Goal: Task Accomplishment & Management: Use online tool/utility

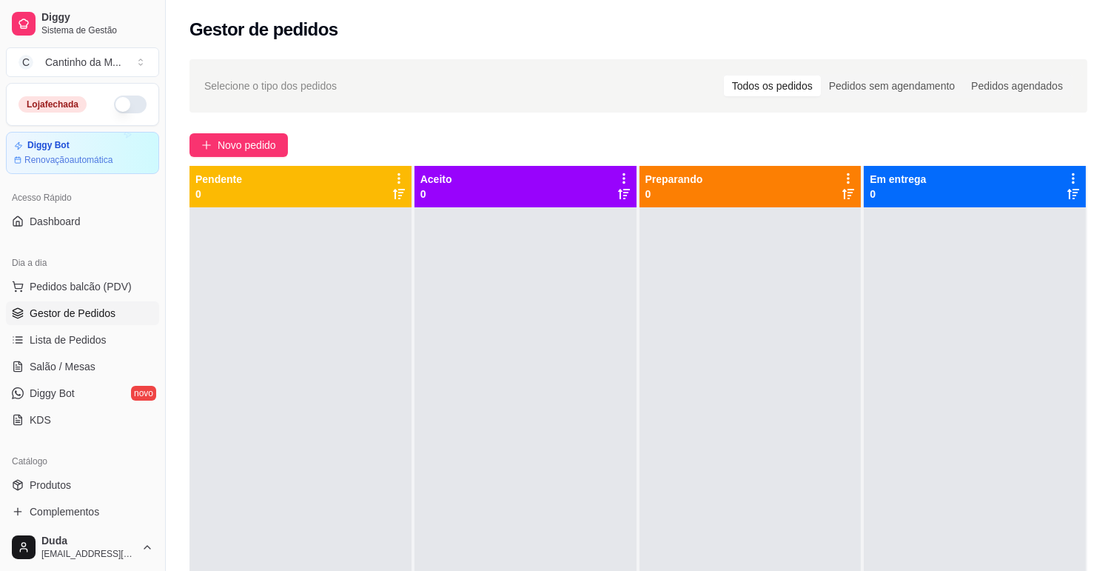
scroll to position [82, 0]
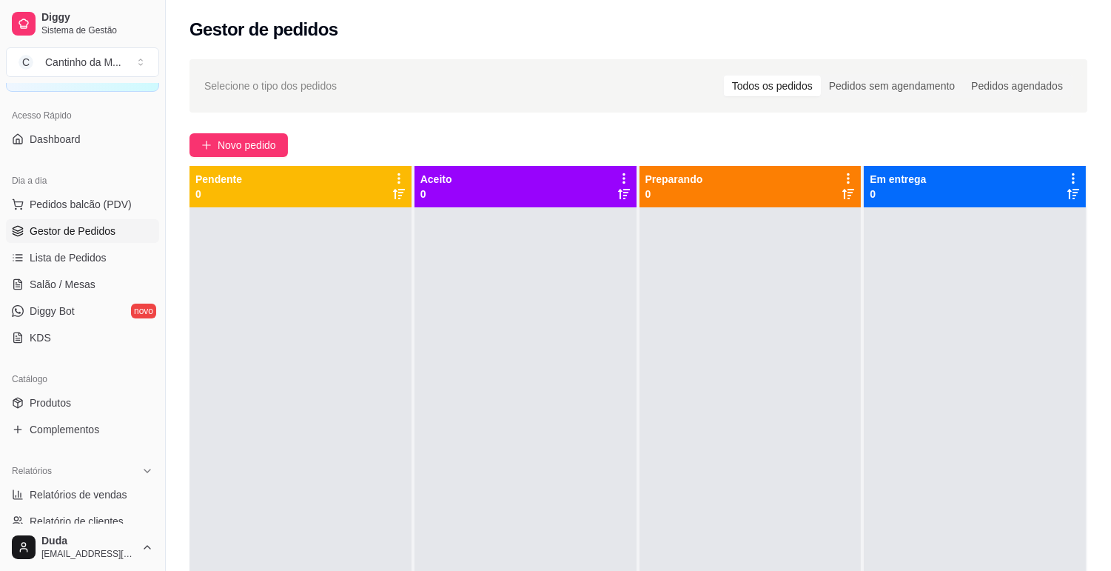
click at [73, 272] on link "Salão / Mesas" at bounding box center [82, 284] width 153 height 24
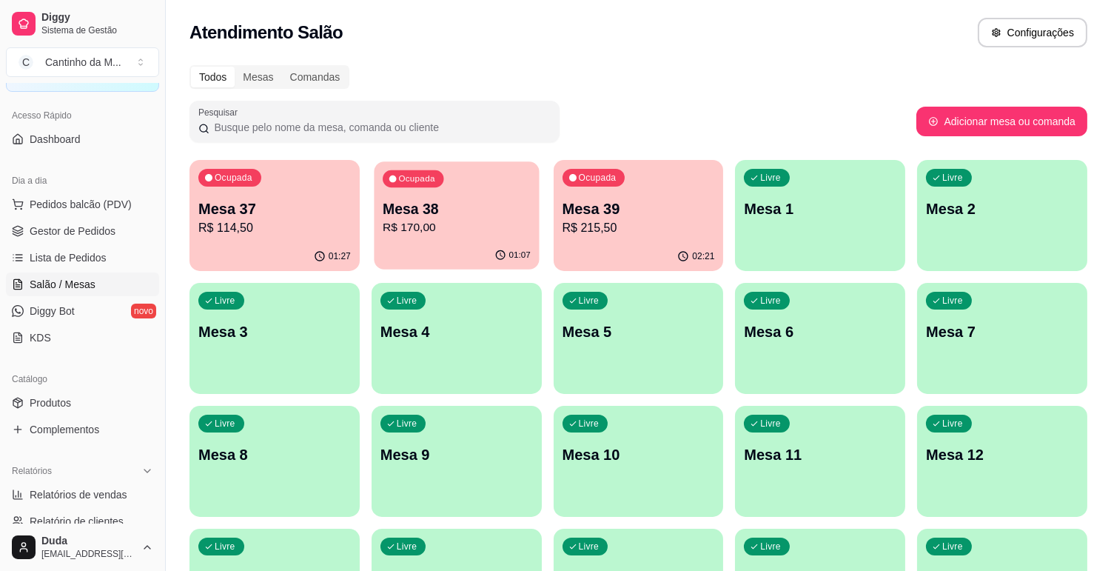
click at [449, 234] on p "R$ 170,00" at bounding box center [457, 227] width 148 height 17
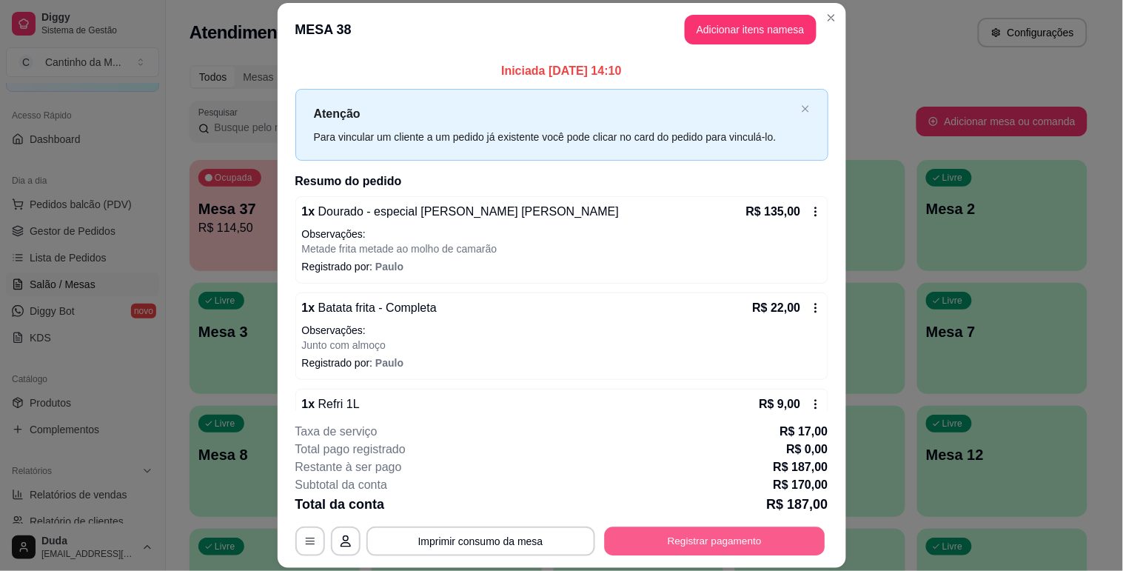
click at [697, 546] on button "Registrar pagamento" at bounding box center [714, 541] width 221 height 29
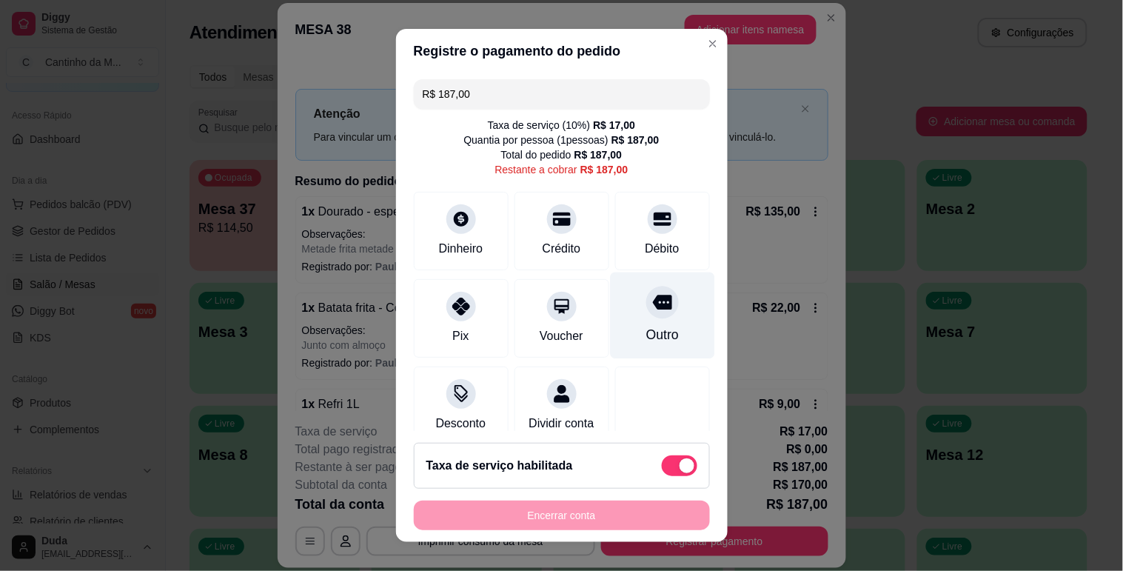
click at [646, 314] on div at bounding box center [662, 302] width 33 height 33
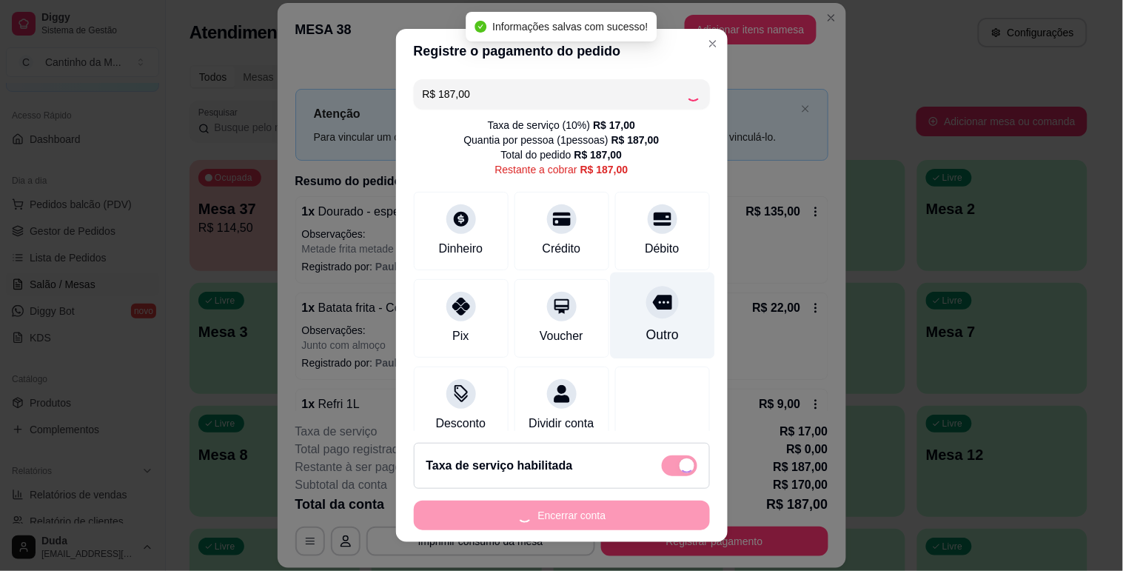
type input "R$ 0,00"
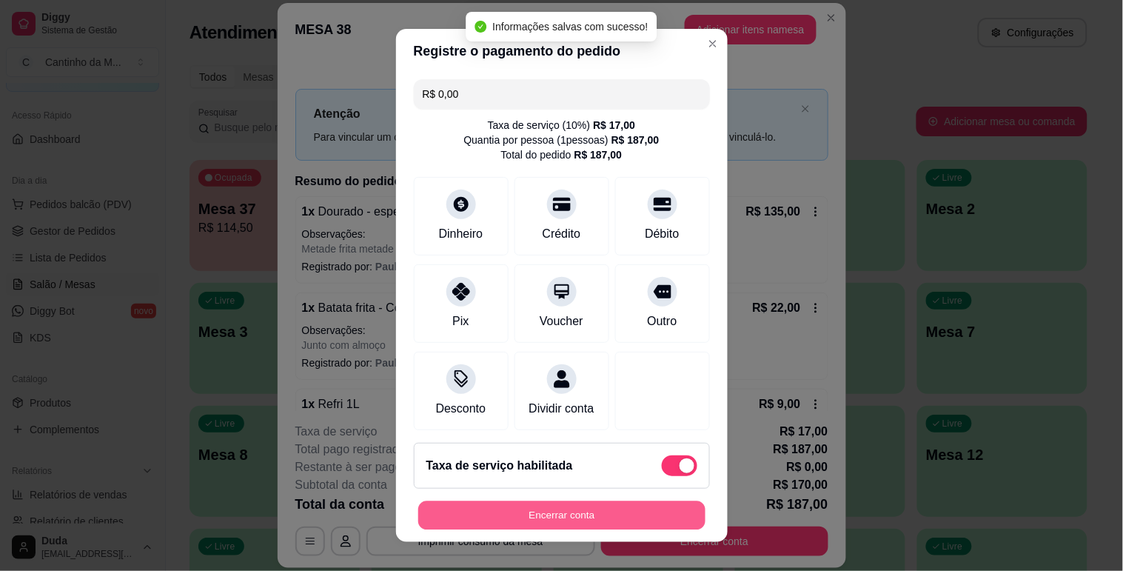
click at [613, 505] on button "Encerrar conta" at bounding box center [561, 515] width 287 height 29
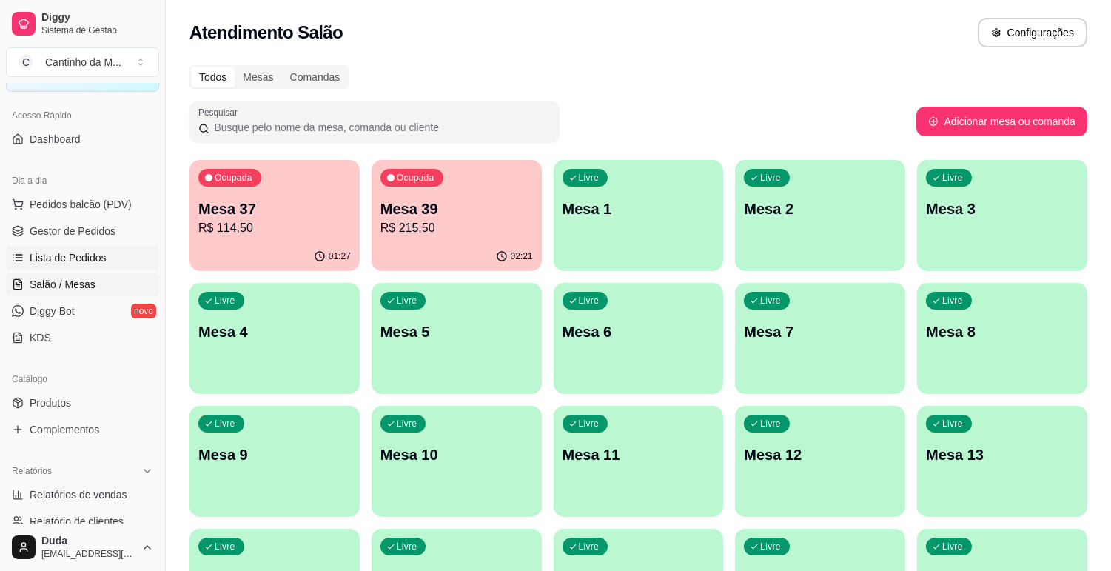
click at [62, 247] on link "Lista de Pedidos" at bounding box center [82, 258] width 153 height 24
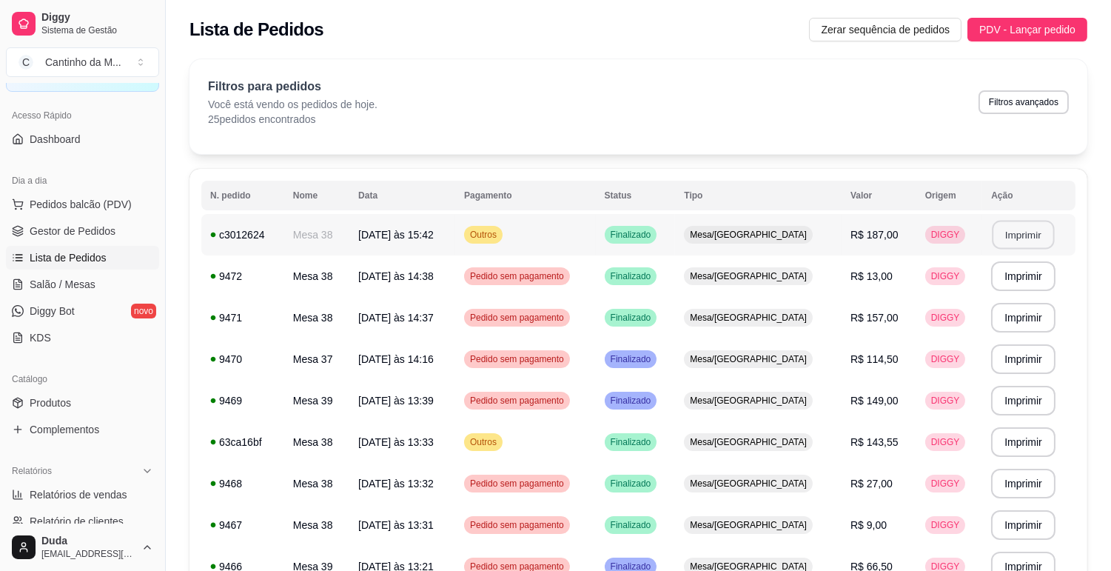
click at [1011, 233] on button "Imprimir" at bounding box center [1024, 235] width 62 height 29
click at [53, 285] on span "Salão / Mesas" at bounding box center [63, 284] width 66 height 15
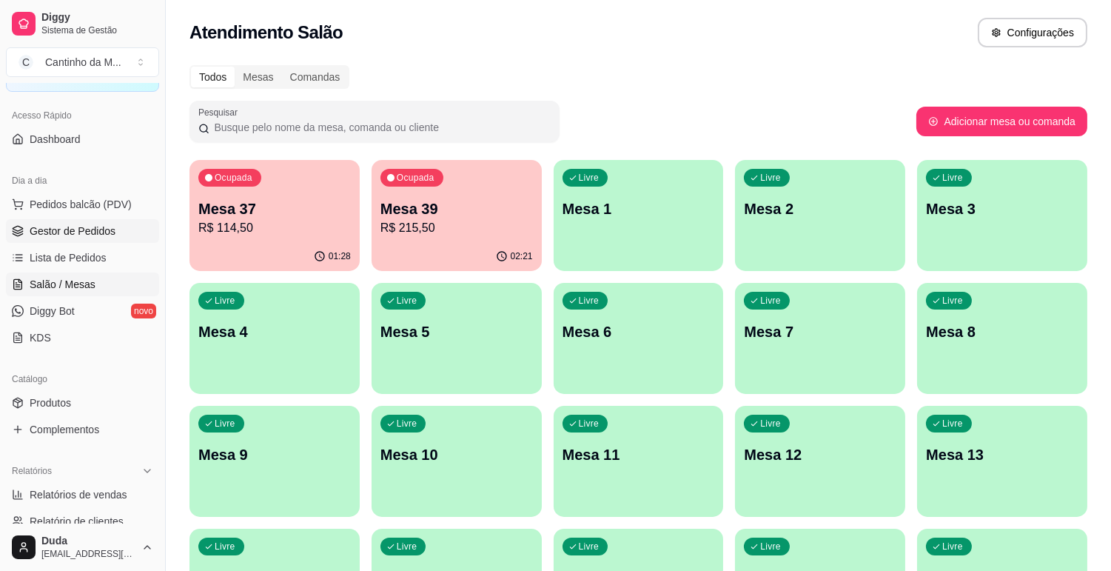
click at [87, 234] on span "Gestor de Pedidos" at bounding box center [73, 231] width 86 height 15
